Goal: Information Seeking & Learning: Learn about a topic

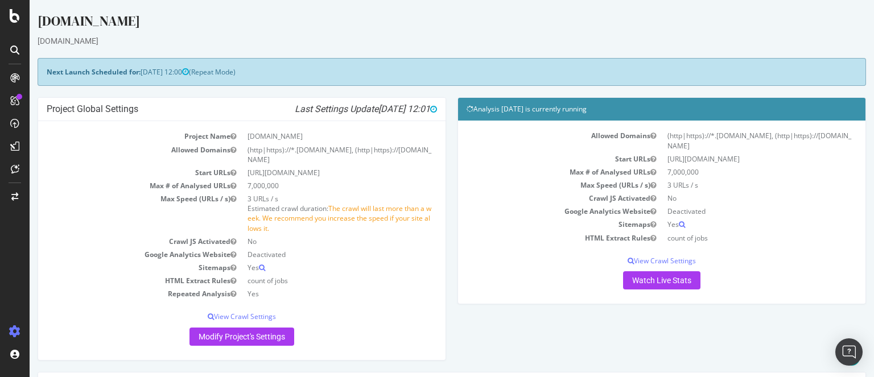
scroll to position [279, 0]
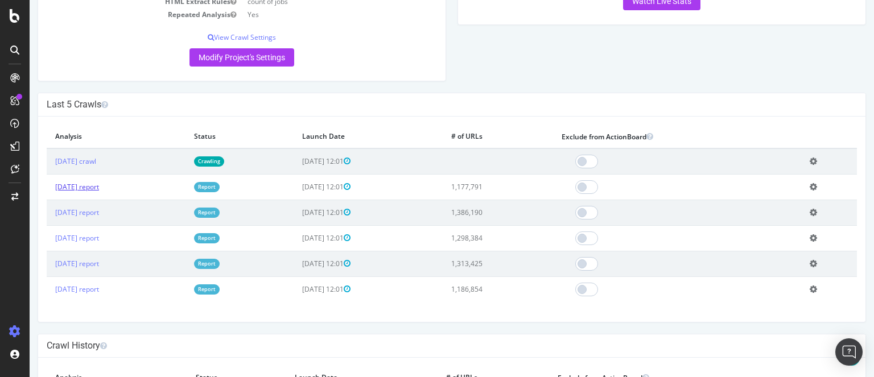
click at [96, 184] on link "[DATE] report" at bounding box center [77, 187] width 44 height 10
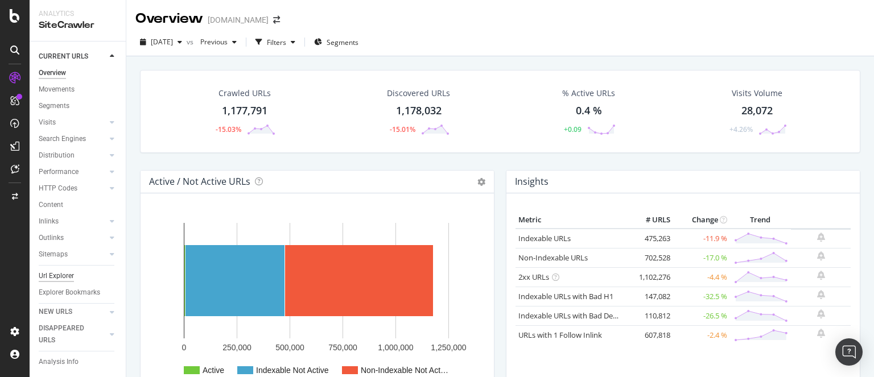
click at [61, 277] on div "Url Explorer" at bounding box center [56, 276] width 35 height 12
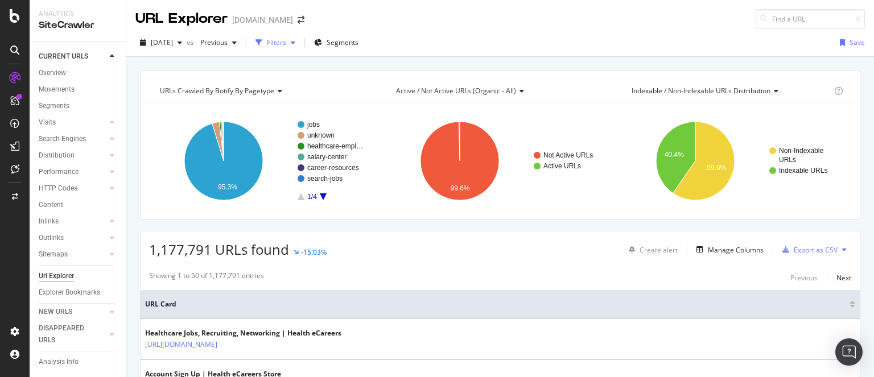
click at [300, 42] on div "button" at bounding box center [293, 42] width 14 height 7
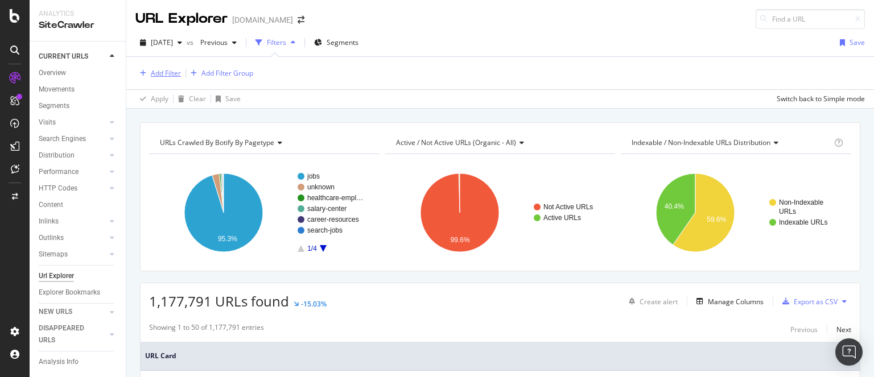
click at [170, 73] on div "Add Filter" at bounding box center [166, 73] width 30 height 10
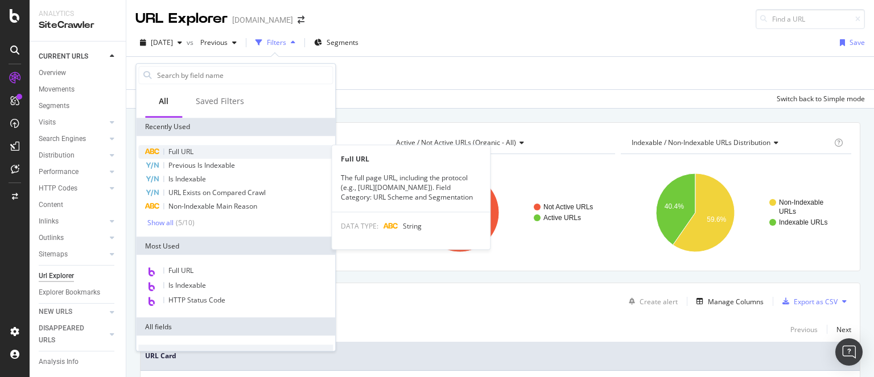
click at [191, 147] on span "Full URL" at bounding box center [180, 152] width 25 height 10
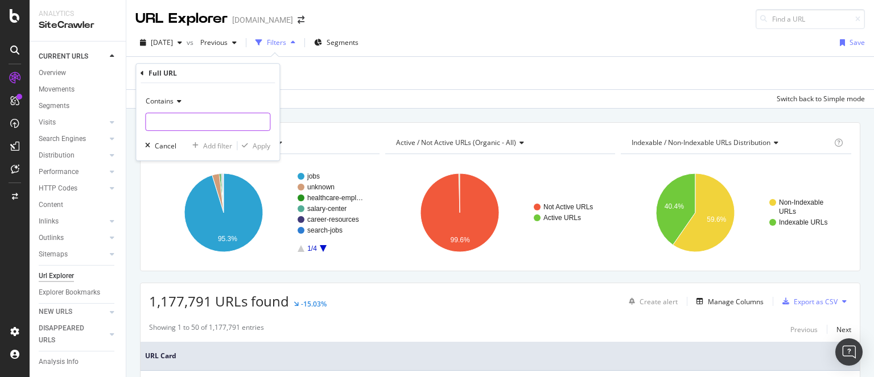
click at [184, 121] on input "text" at bounding box center [208, 122] width 124 height 18
type input "/hec/"
click at [265, 142] on div "Apply" at bounding box center [262, 146] width 18 height 10
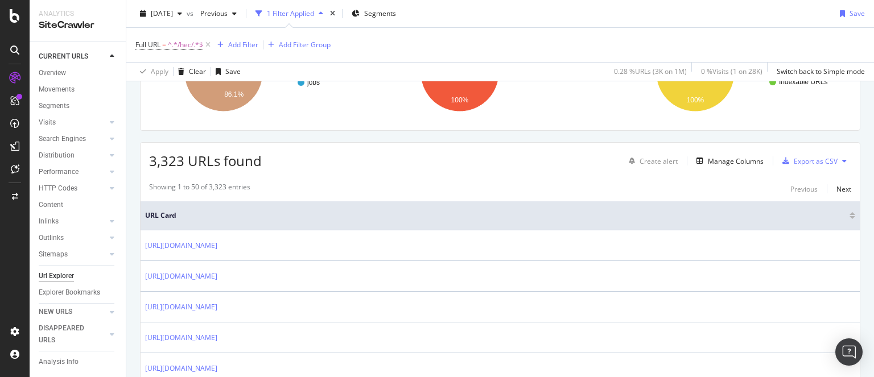
scroll to position [134, 0]
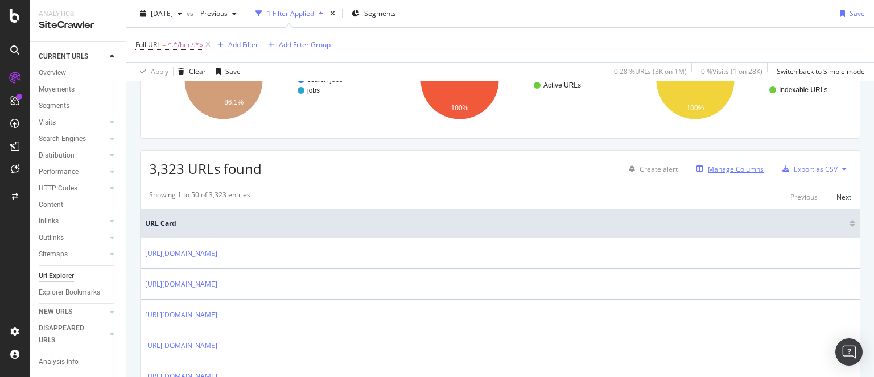
click at [737, 165] on div "Manage Columns" at bounding box center [736, 170] width 56 height 10
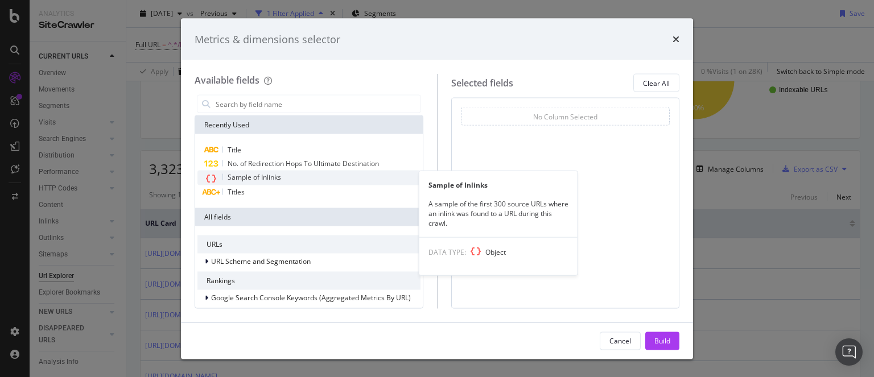
click at [271, 176] on span "Sample of Inlinks" at bounding box center [255, 177] width 54 height 10
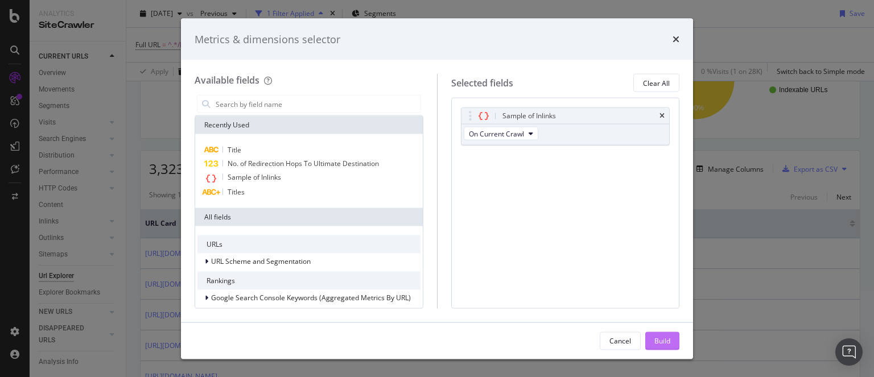
click at [660, 340] on div "Build" at bounding box center [663, 341] width 16 height 10
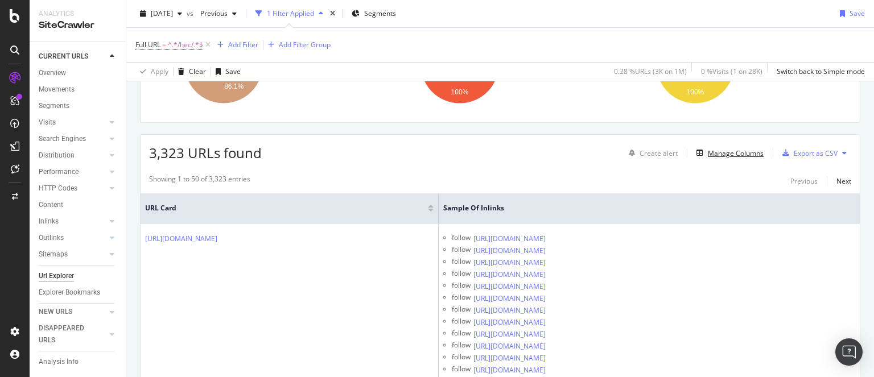
scroll to position [151, 0]
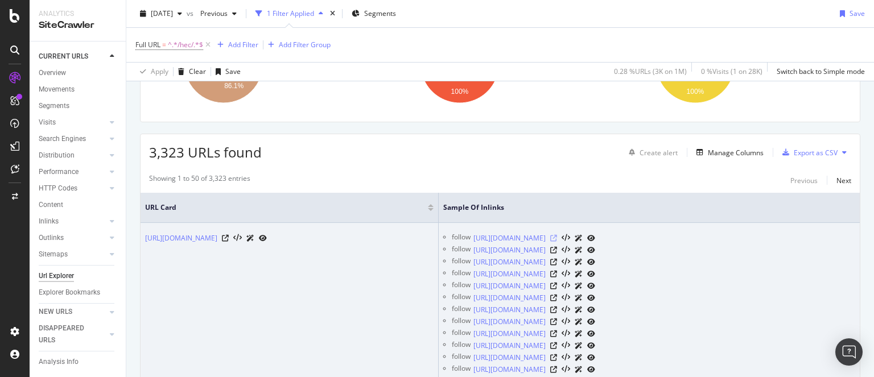
click at [557, 242] on icon at bounding box center [553, 238] width 7 height 7
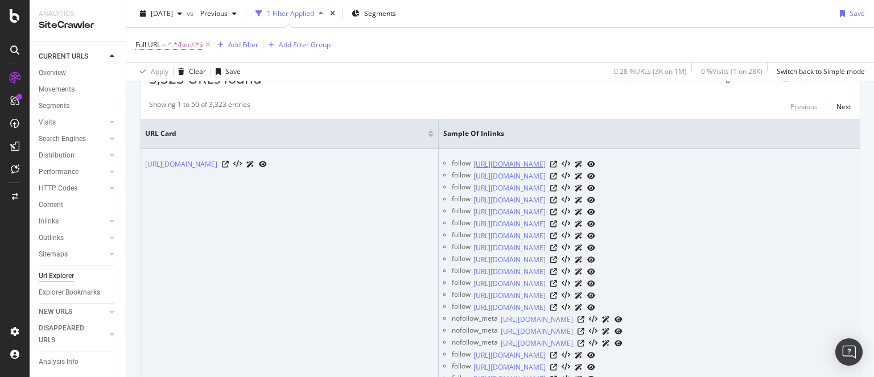
scroll to position [225, 0]
click at [557, 179] on icon at bounding box center [553, 175] width 7 height 7
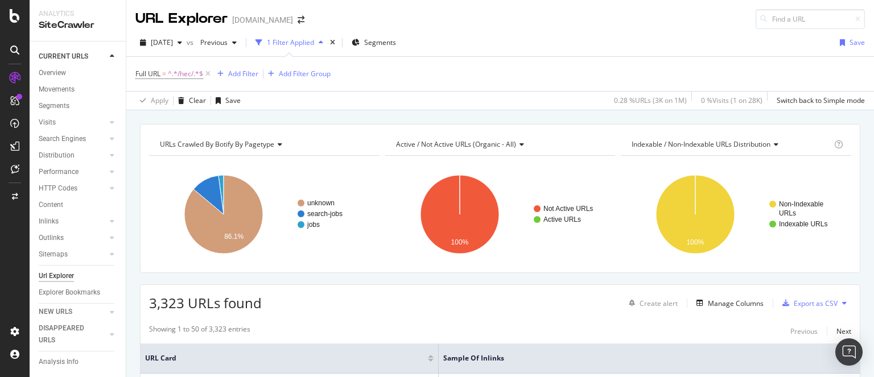
scroll to position [91, 0]
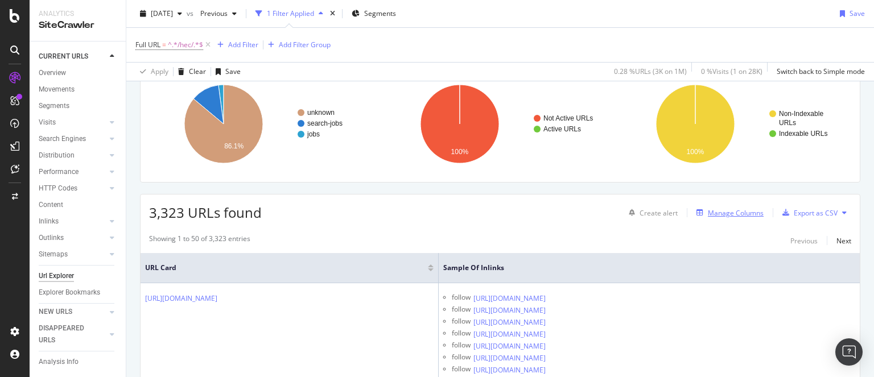
click at [721, 213] on div "Manage Columns" at bounding box center [736, 213] width 56 height 10
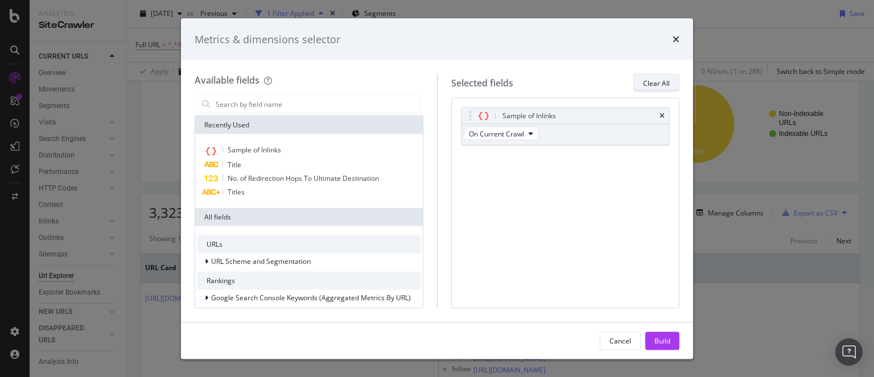
click at [666, 83] on div "Clear All" at bounding box center [656, 83] width 27 height 10
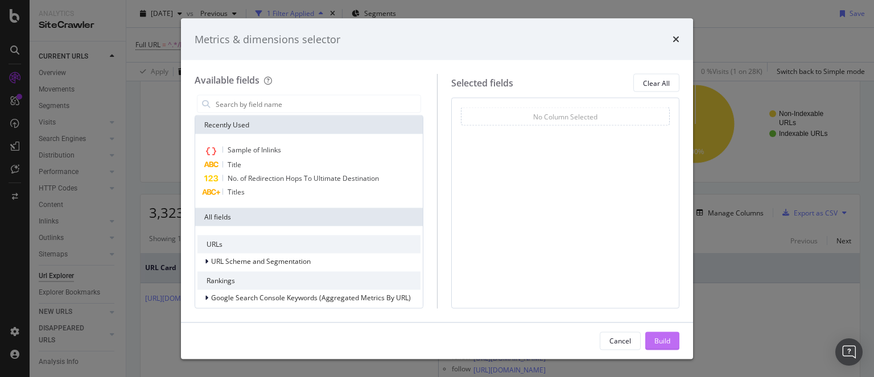
click at [656, 340] on div "Build" at bounding box center [663, 341] width 16 height 10
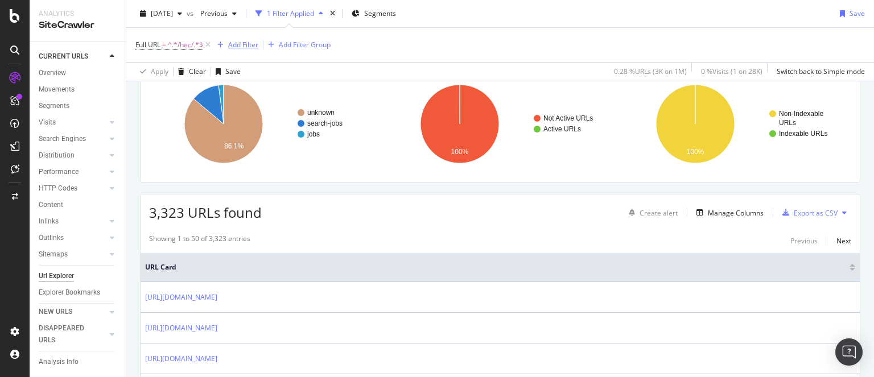
click at [235, 43] on div "Add Filter" at bounding box center [243, 45] width 30 height 10
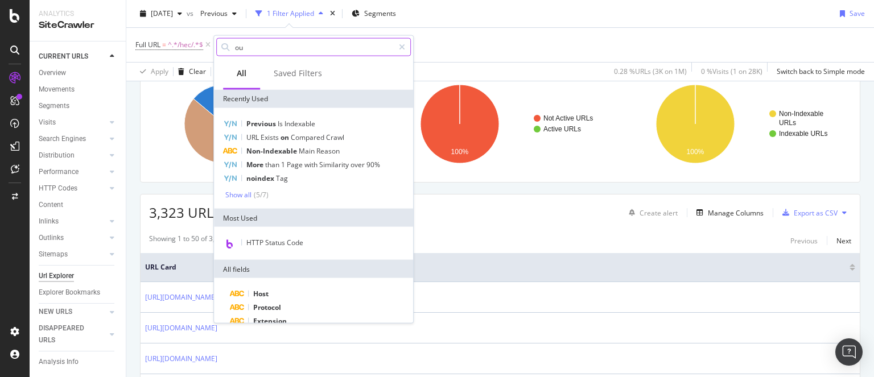
type input "out"
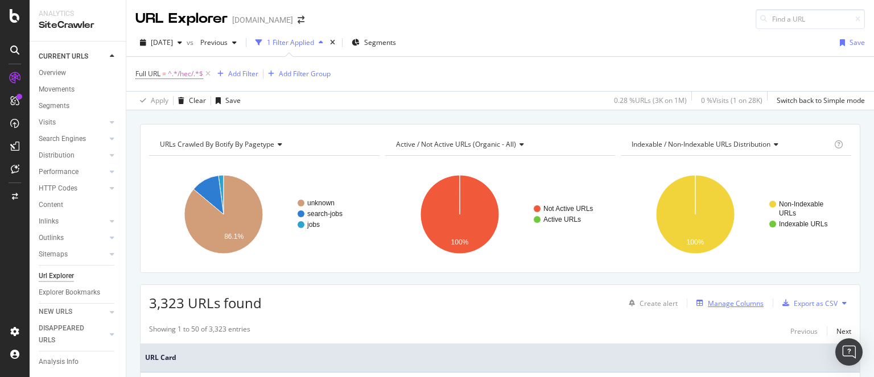
click at [723, 300] on div "Manage Columns" at bounding box center [736, 304] width 56 height 10
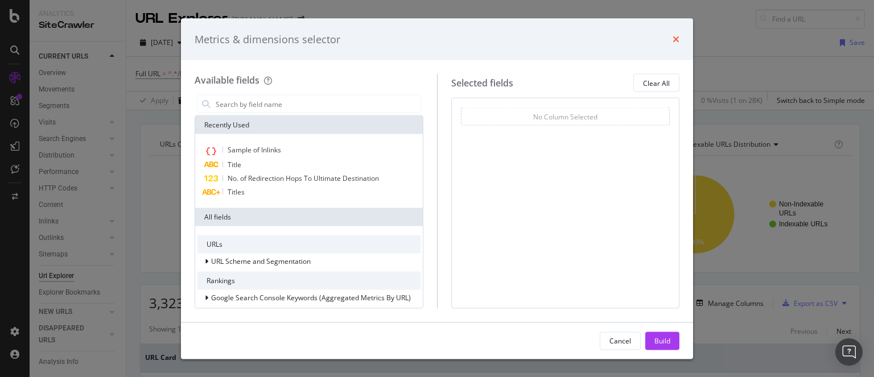
click at [674, 41] on icon "times" at bounding box center [676, 39] width 7 height 9
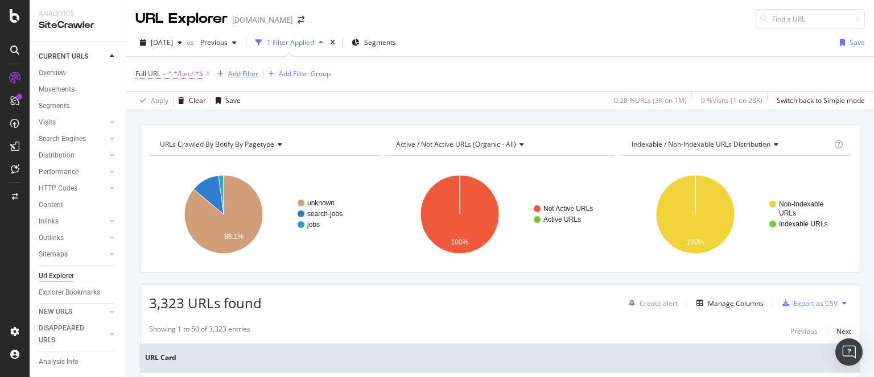
click at [245, 71] on div "Add Filter" at bounding box center [243, 74] width 30 height 10
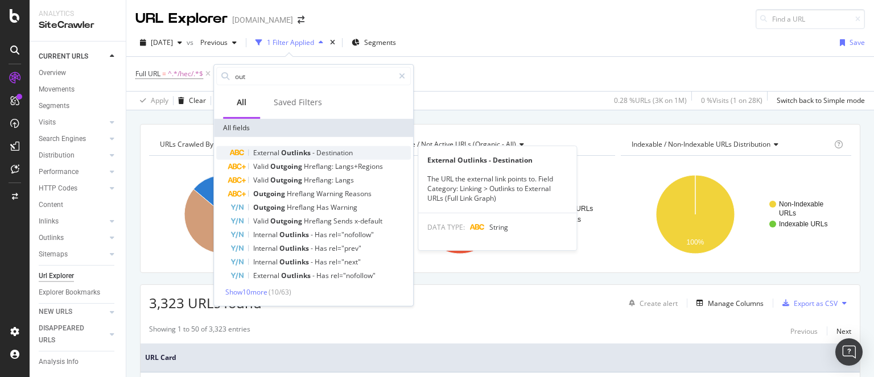
click at [297, 155] on span "Outlinks" at bounding box center [296, 153] width 31 height 10
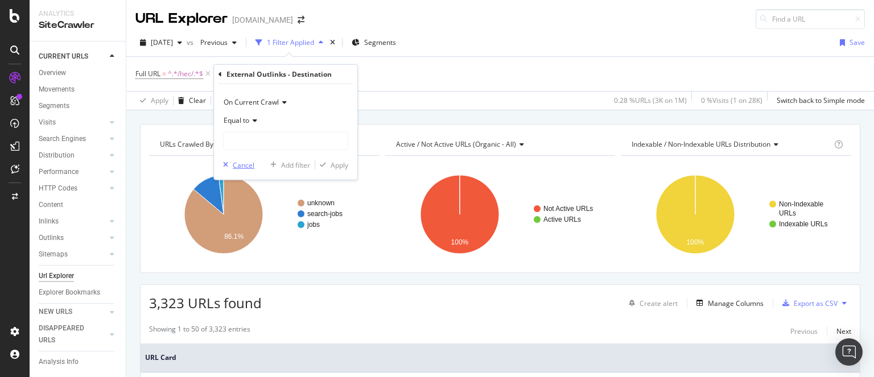
click at [246, 161] on div "Cancel" at bounding box center [244, 165] width 22 height 10
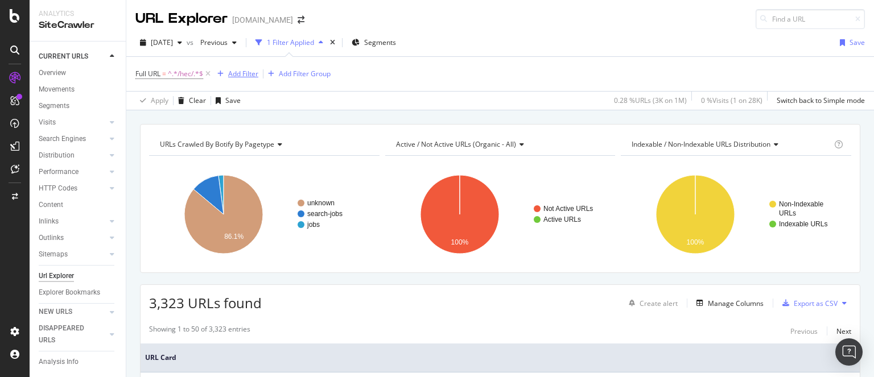
click at [241, 76] on div "Add Filter" at bounding box center [243, 74] width 30 height 10
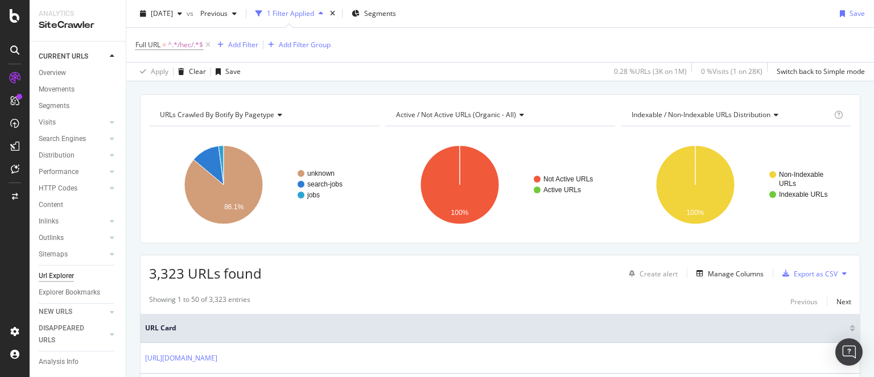
scroll to position [28, 0]
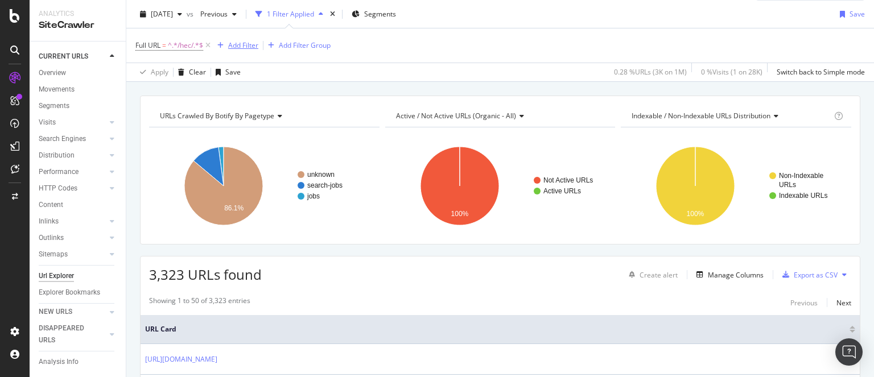
click at [246, 43] on div "Add Filter" at bounding box center [243, 45] width 30 height 10
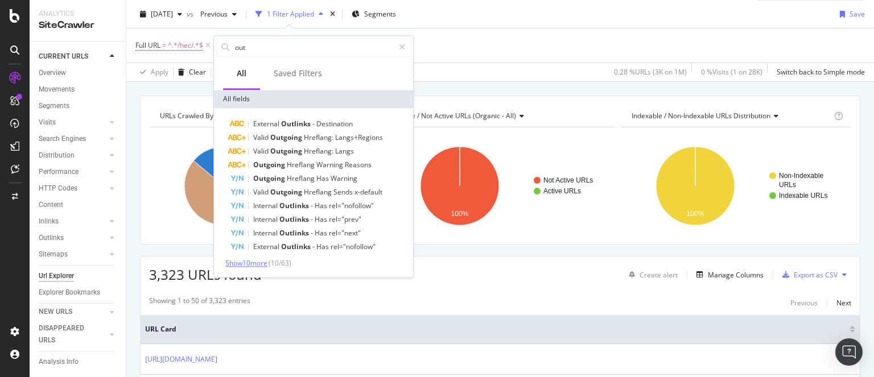
click at [257, 259] on span "Show 10 more" at bounding box center [246, 263] width 42 height 10
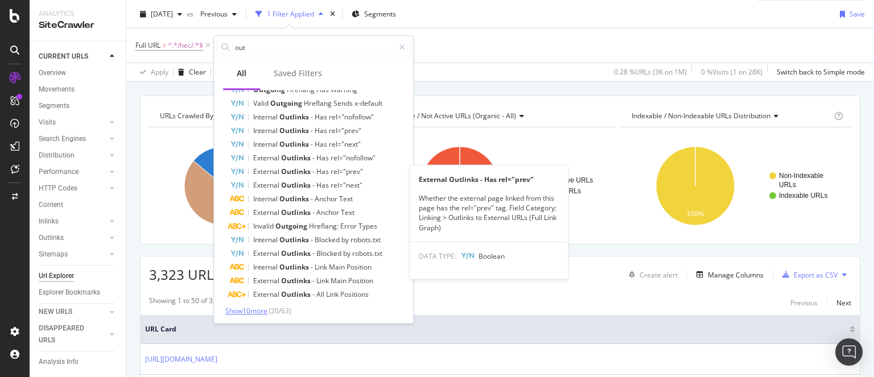
scroll to position [89, 0]
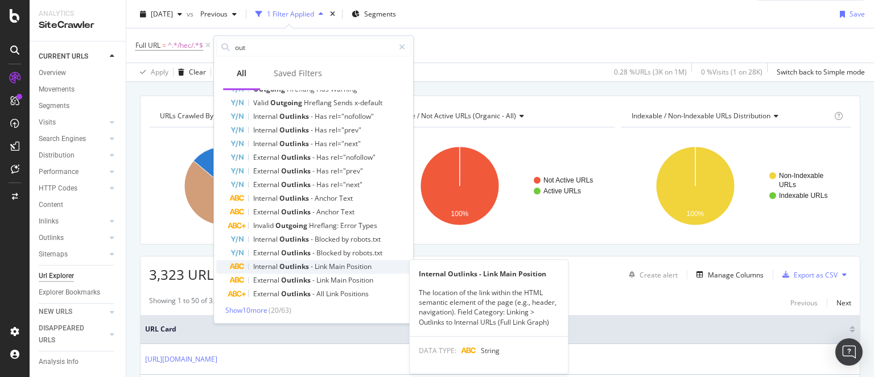
click at [289, 266] on span "Outlinks" at bounding box center [294, 267] width 31 height 10
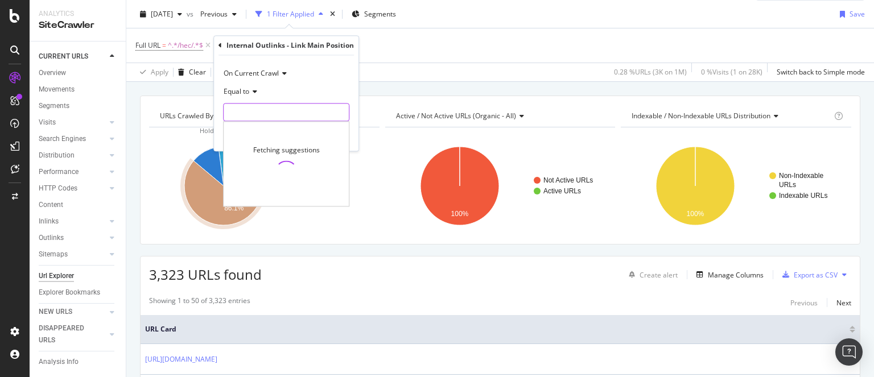
click at [251, 105] on input "text" at bounding box center [286, 113] width 125 height 18
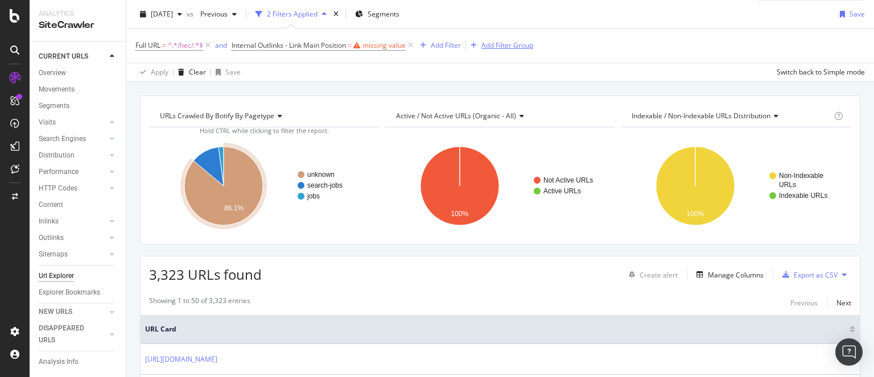
click at [503, 38] on div "Full URL = ^.*/hec/.*$ and Internal Outlinks - Link Main Position = missing val…" at bounding box center [500, 45] width 730 height 34
click at [414, 47] on icon at bounding box center [411, 45] width 10 height 11
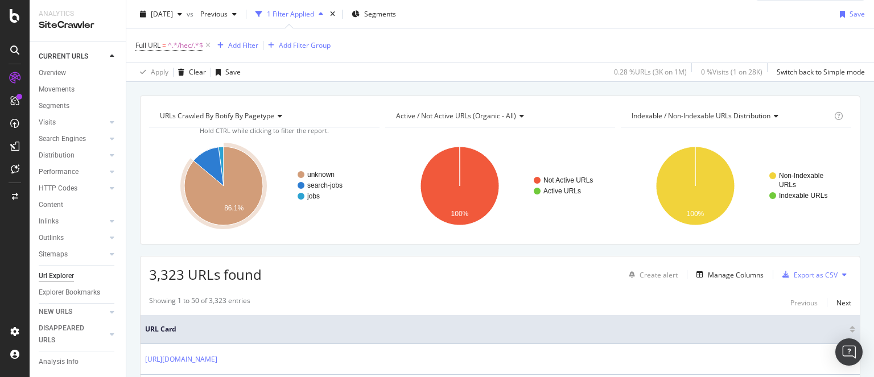
click at [731, 266] on div "Create alert Manage Columns Export as CSV" at bounding box center [737, 274] width 227 height 19
click at [728, 276] on div "Manage Columns" at bounding box center [736, 275] width 56 height 10
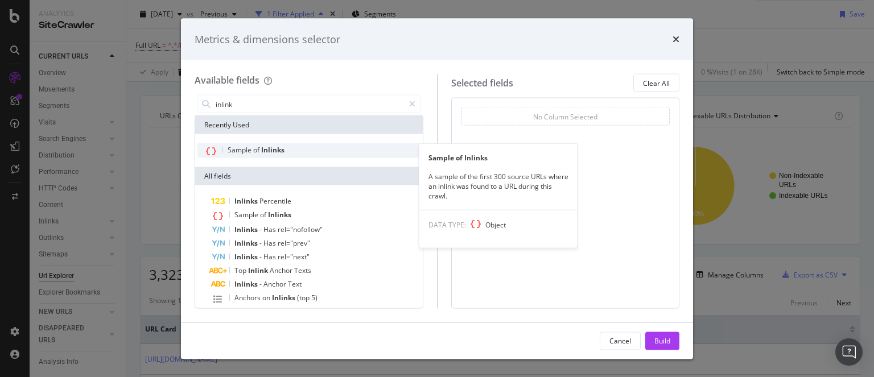
type input "inlink"
click at [252, 153] on span "Sample" at bounding box center [241, 150] width 26 height 10
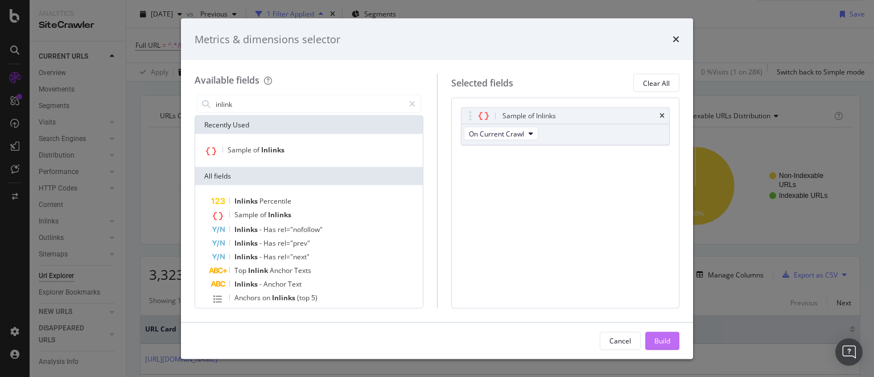
click at [668, 342] on div "Build" at bounding box center [663, 341] width 16 height 10
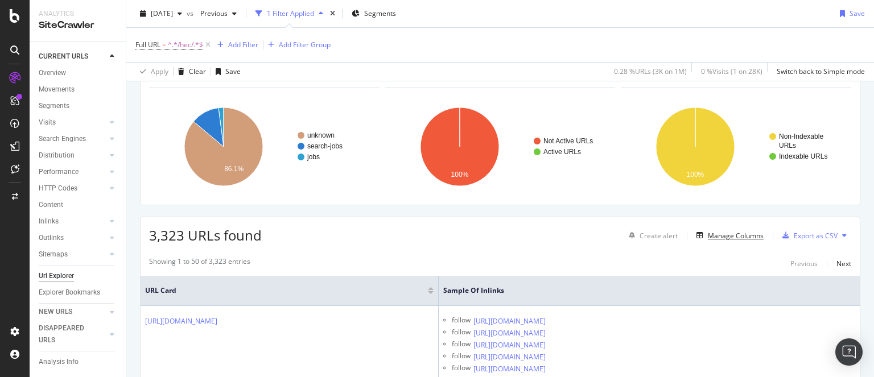
scroll to position [70, 0]
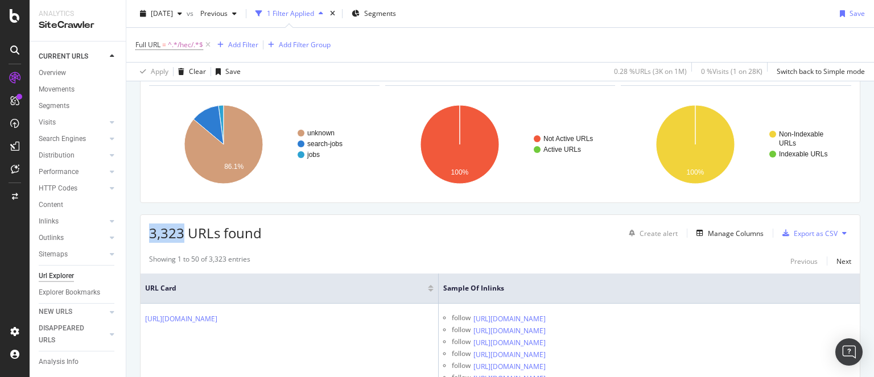
drag, startPoint x: 148, startPoint y: 233, endPoint x: 185, endPoint y: 234, distance: 37.0
click at [185, 234] on div "3,323 URLs found Create alert Manage Columns Export as CSV" at bounding box center [500, 229] width 719 height 28
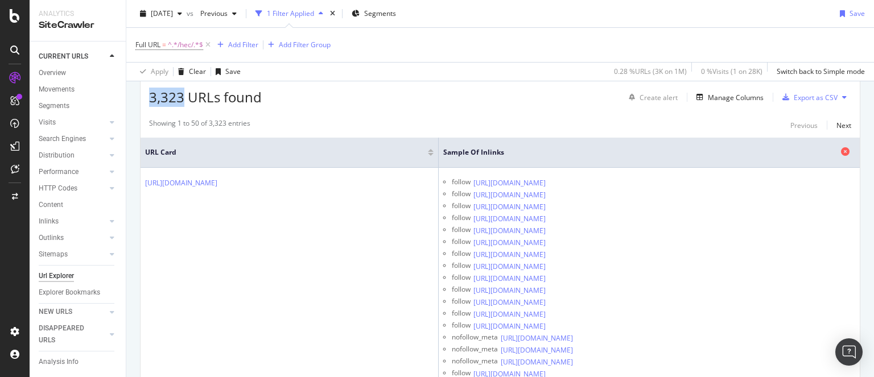
scroll to position [209, 0]
